Goal: Obtain resource: Download file/media

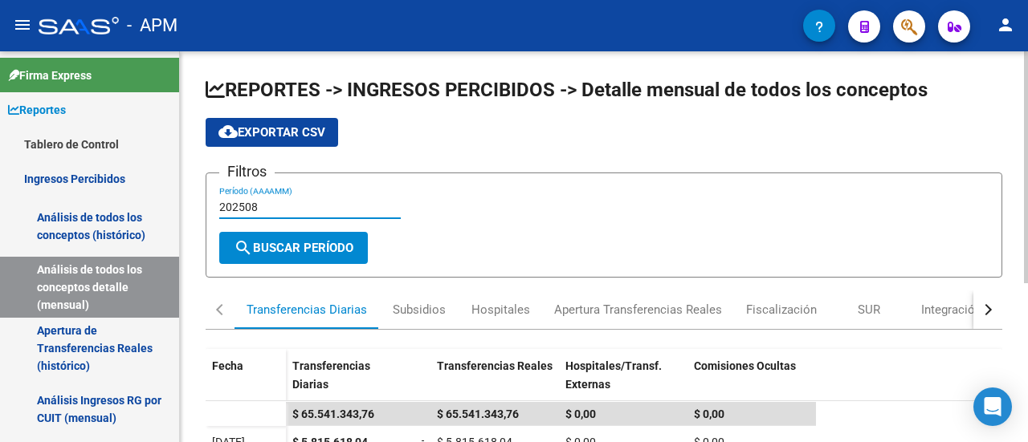
click at [279, 206] on input "202508" at bounding box center [309, 208] width 181 height 14
click at [295, 128] on span "cloud_download Exportar CSV" at bounding box center [271, 132] width 107 height 14
click at [313, 209] on input "202506" at bounding box center [309, 208] width 181 height 14
type input "202508"
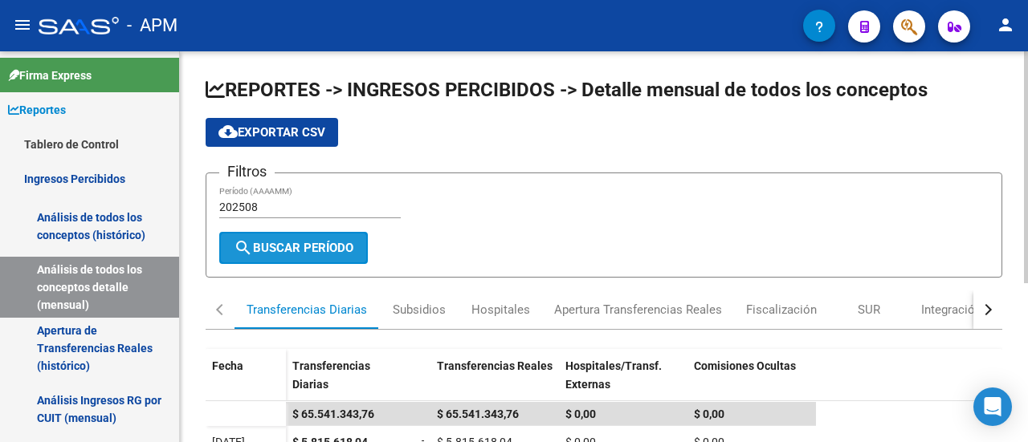
click at [278, 241] on span "search Buscar Período" at bounding box center [294, 248] width 120 height 14
click at [276, 127] on span "cloud_download Exportar CSV" at bounding box center [271, 132] width 107 height 14
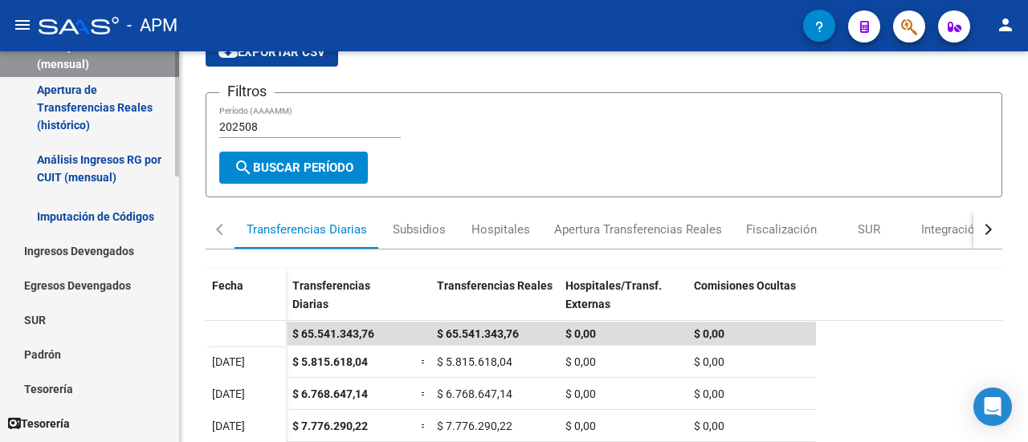
scroll to position [482, 0]
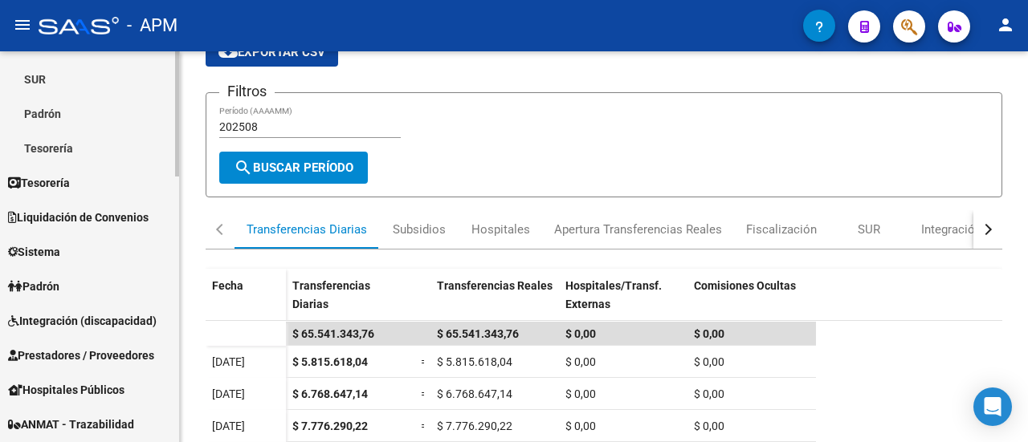
drag, startPoint x: 46, startPoint y: 280, endPoint x: 57, endPoint y: 284, distance: 11.9
click at [47, 280] on span "Padrón" at bounding box center [33, 287] width 51 height 18
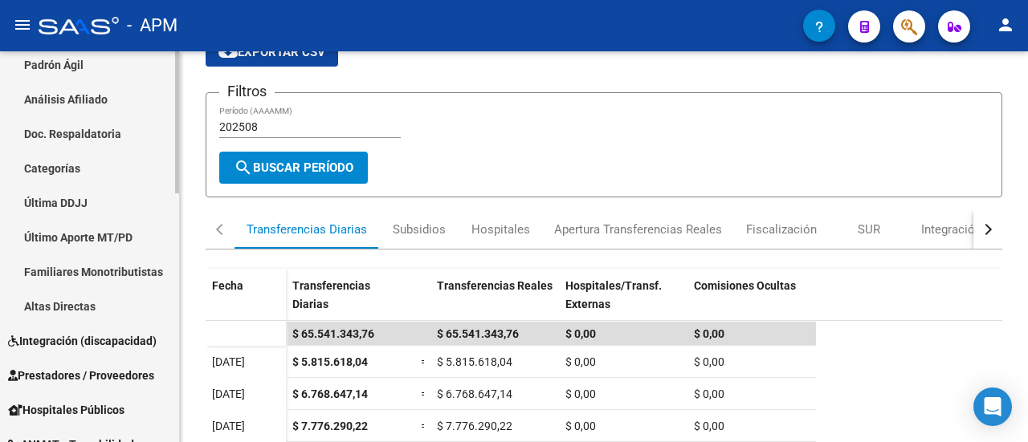
scroll to position [80, 0]
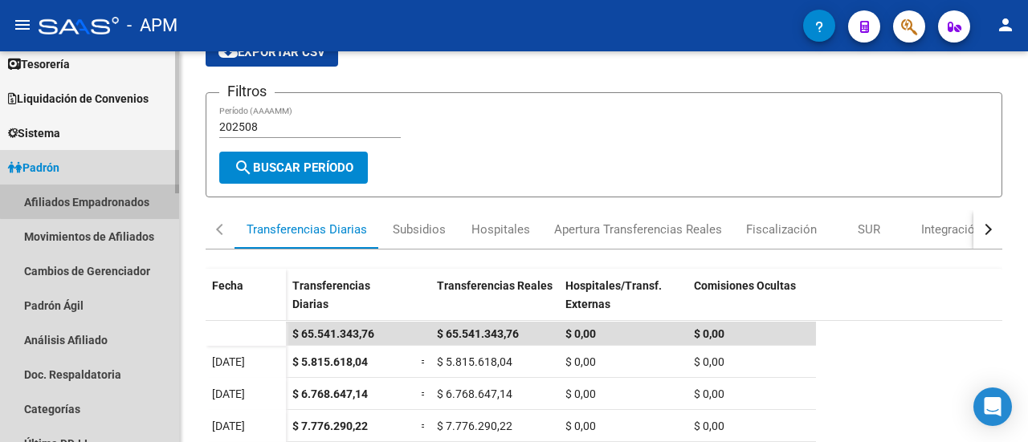
click at [123, 199] on link "Afiliados Empadronados" at bounding box center [89, 202] width 179 height 35
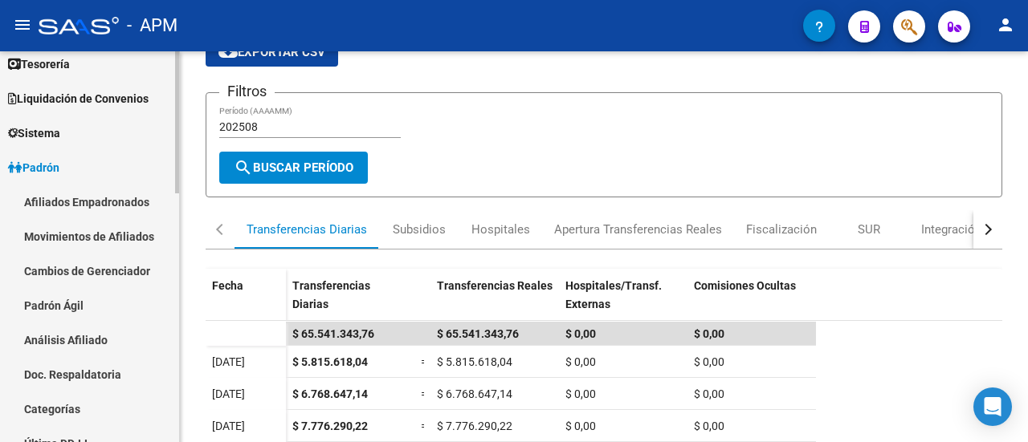
click at [83, 202] on link "Afiliados Empadronados" at bounding box center [89, 202] width 179 height 35
